Goal: Information Seeking & Learning: Learn about a topic

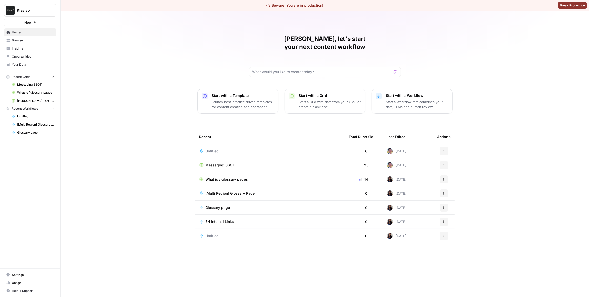
click at [28, 45] on link "Insights" at bounding box center [30, 49] width 52 height 8
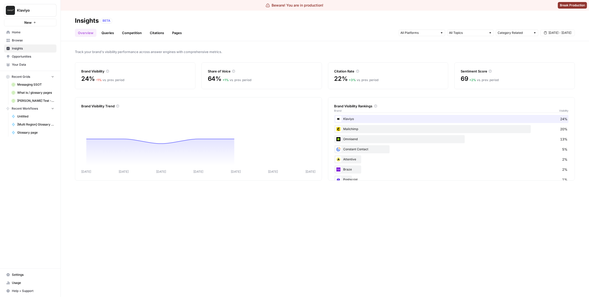
click at [113, 31] on link "Queries" at bounding box center [107, 33] width 18 height 8
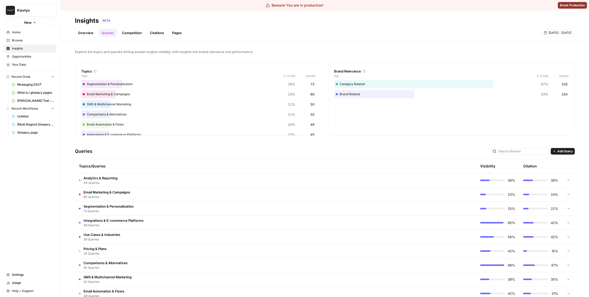
drag, startPoint x: 157, startPoint y: 151, endPoint x: 156, endPoint y: 148, distance: 3.0
click at [157, 151] on div "Queries Add Query" at bounding box center [325, 151] width 500 height 15
click at [133, 184] on td "Analytics & Reporting 44 Queries" at bounding box center [254, 181] width 358 height 14
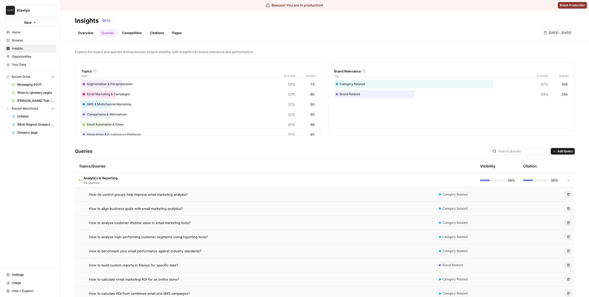
click at [166, 196] on span "How do control groups help improve email marketing analysis?" at bounding box center [138, 194] width 99 height 5
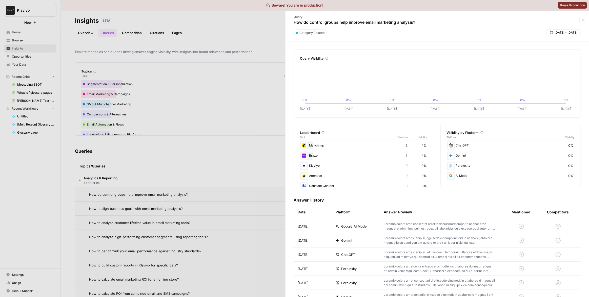
click at [361, 225] on span "Google AI Mode" at bounding box center [354, 226] width 26 height 5
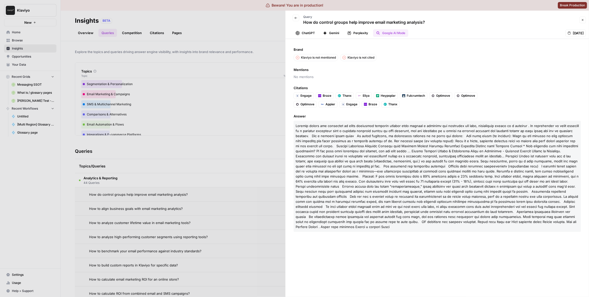
click at [169, 96] on div at bounding box center [294, 148] width 589 height 297
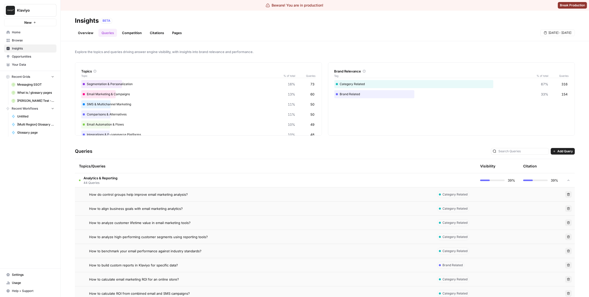
click at [146, 244] on td "How to analyze high-performing customer segments using reporting tools?" at bounding box center [254, 237] width 358 height 14
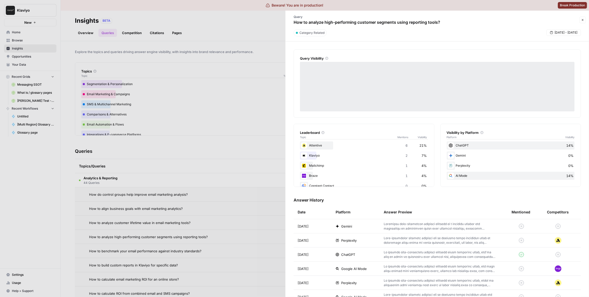
click at [354, 244] on td "Perplexity" at bounding box center [355, 241] width 48 height 14
